Goal: Use online tool/utility: Utilize a website feature to perform a specific function

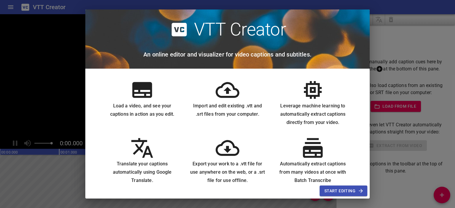
click at [349, 191] on span "Start Editing" at bounding box center [343, 190] width 38 height 7
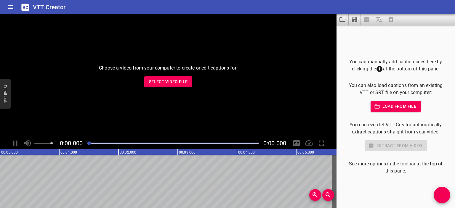
click at [177, 83] on span "Select Video File" at bounding box center [168, 81] width 39 height 7
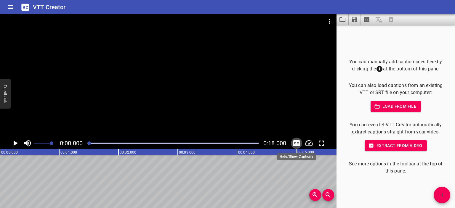
click at [296, 145] on icon "Toggle captions" at bounding box center [296, 143] width 7 height 6
click at [13, 145] on icon "Play/Pause" at bounding box center [15, 143] width 9 height 9
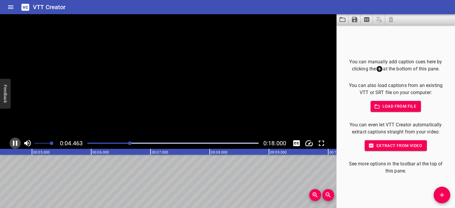
click at [14, 144] on icon "Play/Pause" at bounding box center [15, 143] width 9 height 9
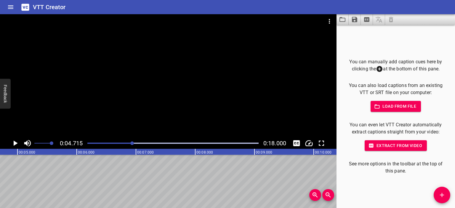
scroll to position [0, 279]
click at [387, 106] on span "Load from file" at bounding box center [395, 106] width 41 height 7
click at [365, 17] on icon "Extract captions from video" at bounding box center [366, 19] width 5 height 5
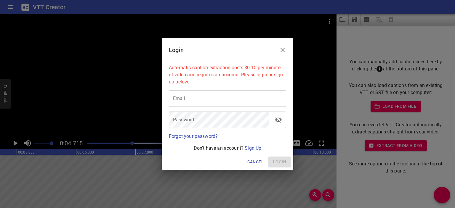
click at [282, 49] on icon "Close" at bounding box center [282, 49] width 7 height 7
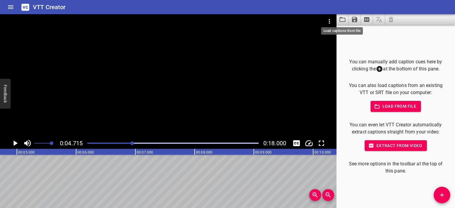
click at [340, 20] on icon "Load captions from file" at bounding box center [342, 19] width 7 height 7
